Goal: Information Seeking & Learning: Understand process/instructions

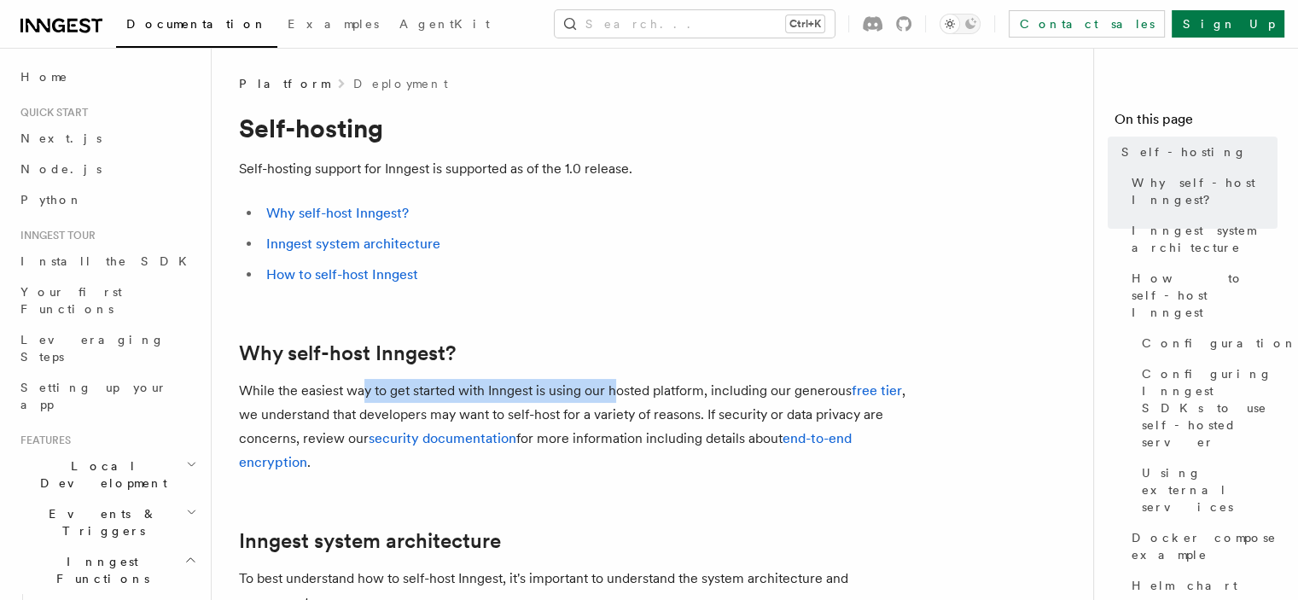
drag, startPoint x: 394, startPoint y: 391, endPoint x: 618, endPoint y: 390, distance: 223.5
click at [618, 390] on p "While the easiest way to get started with Inngest is using our hosted platform,…" at bounding box center [580, 427] width 683 height 96
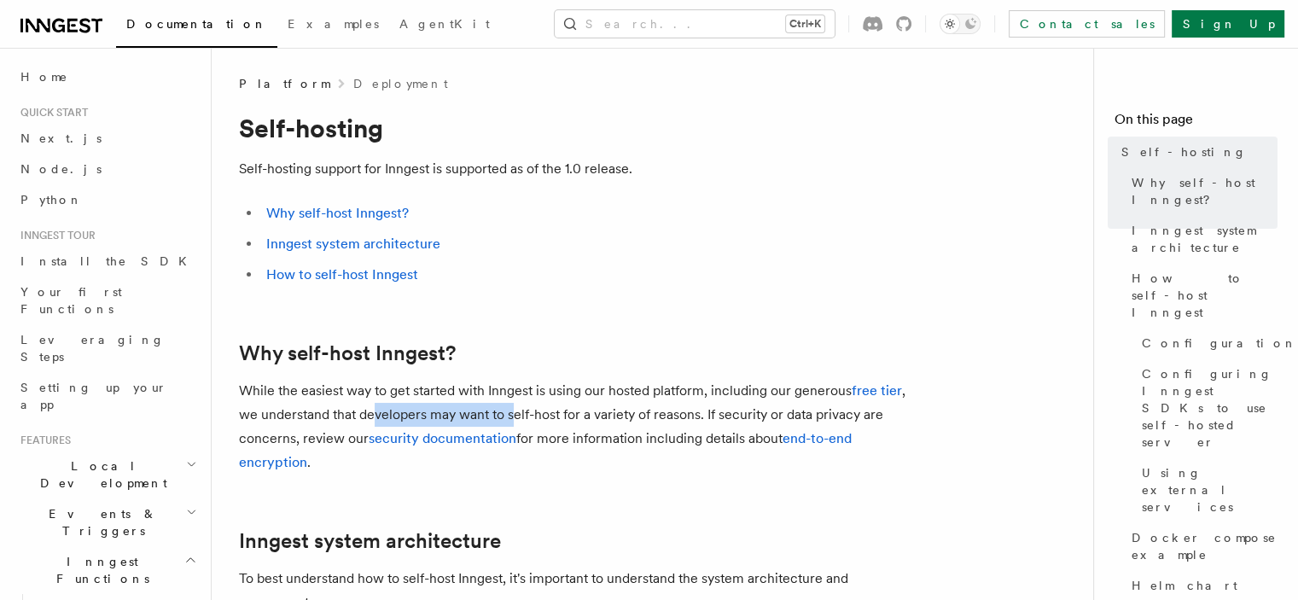
drag, startPoint x: 372, startPoint y: 417, endPoint x: 515, endPoint y: 415, distance: 143.4
click at [515, 415] on p "While the easiest way to get started with Inngest is using our hosted platform,…" at bounding box center [580, 427] width 683 height 96
drag, startPoint x: 312, startPoint y: 443, endPoint x: 361, endPoint y: 442, distance: 48.6
click at [361, 442] on p "While the easiest way to get started with Inngest is using our hosted platform,…" at bounding box center [580, 427] width 683 height 96
click at [449, 463] on p "While the easiest way to get started with Inngest is using our hosted platform,…" at bounding box center [580, 427] width 683 height 96
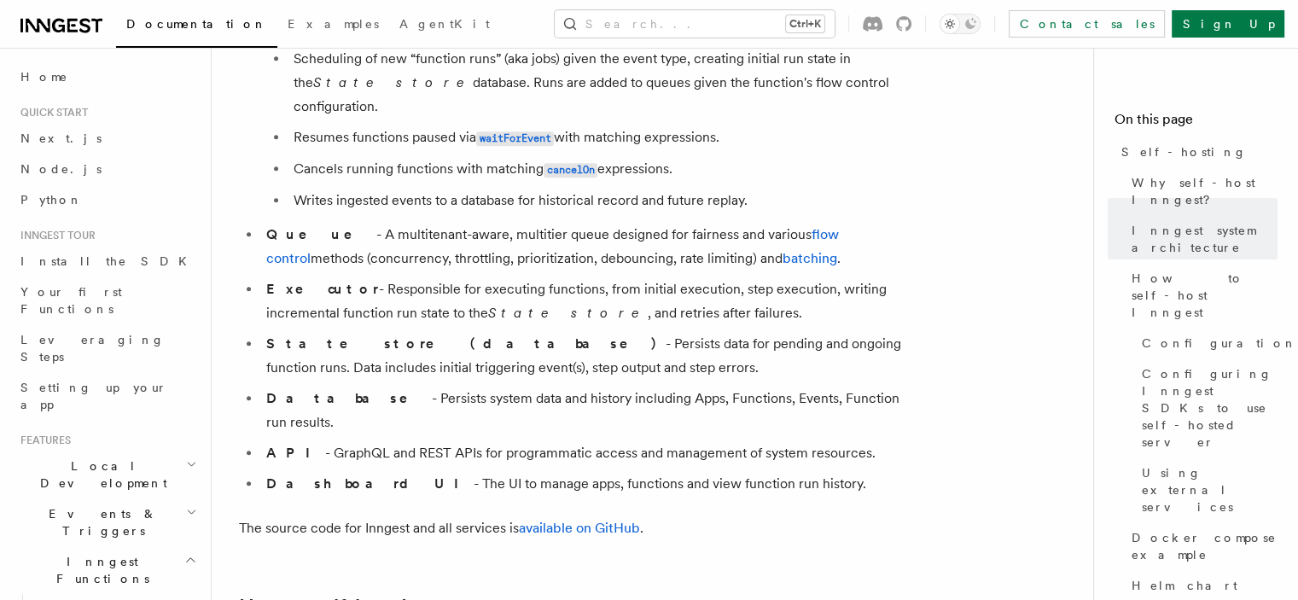
scroll to position [1450, 0]
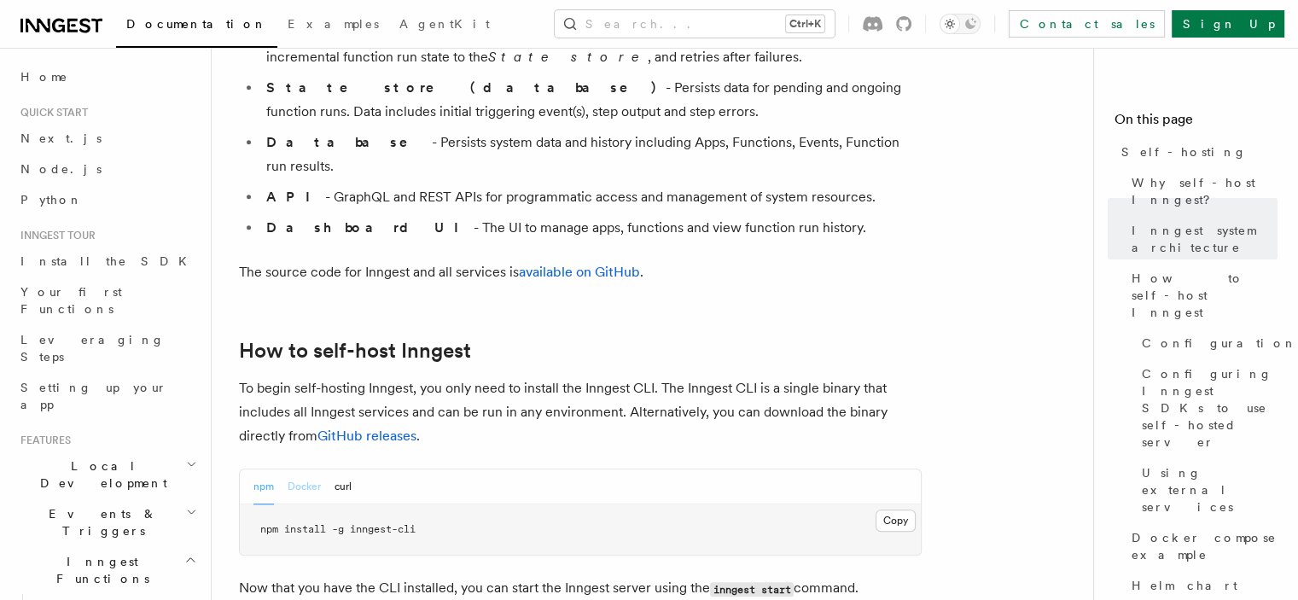
click at [302, 469] on button "Docker" at bounding box center [304, 486] width 33 height 35
click at [264, 469] on button "npm" at bounding box center [263, 486] width 20 height 35
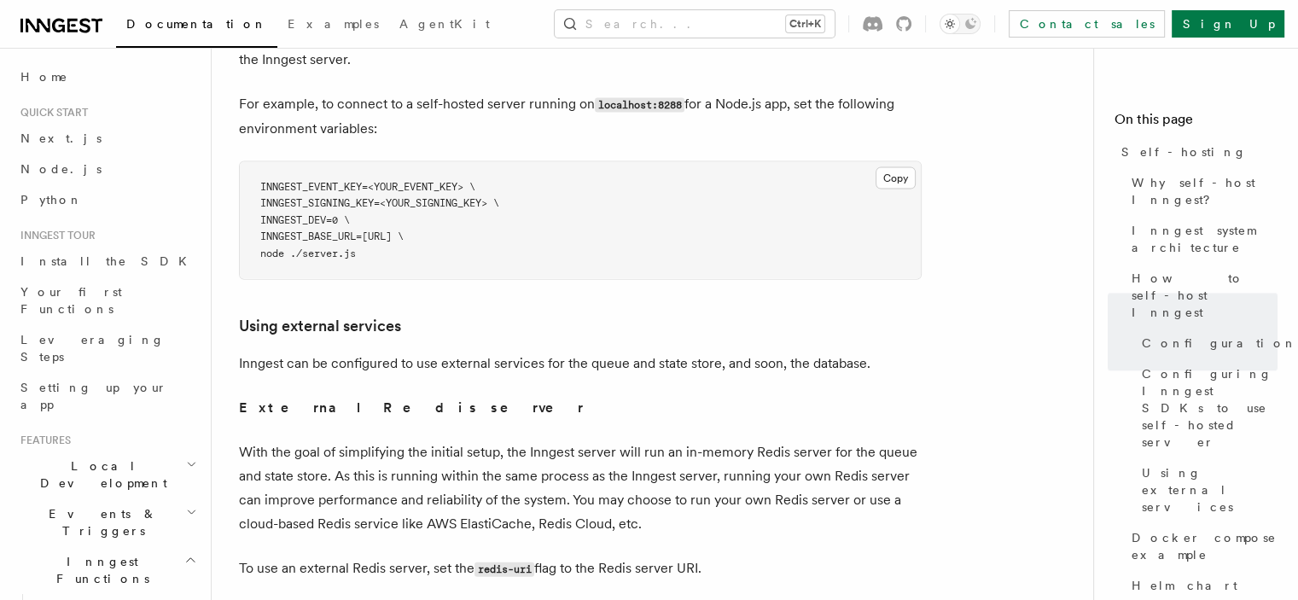
scroll to position [4181, 0]
